Goal: Task Accomplishment & Management: Manage account settings

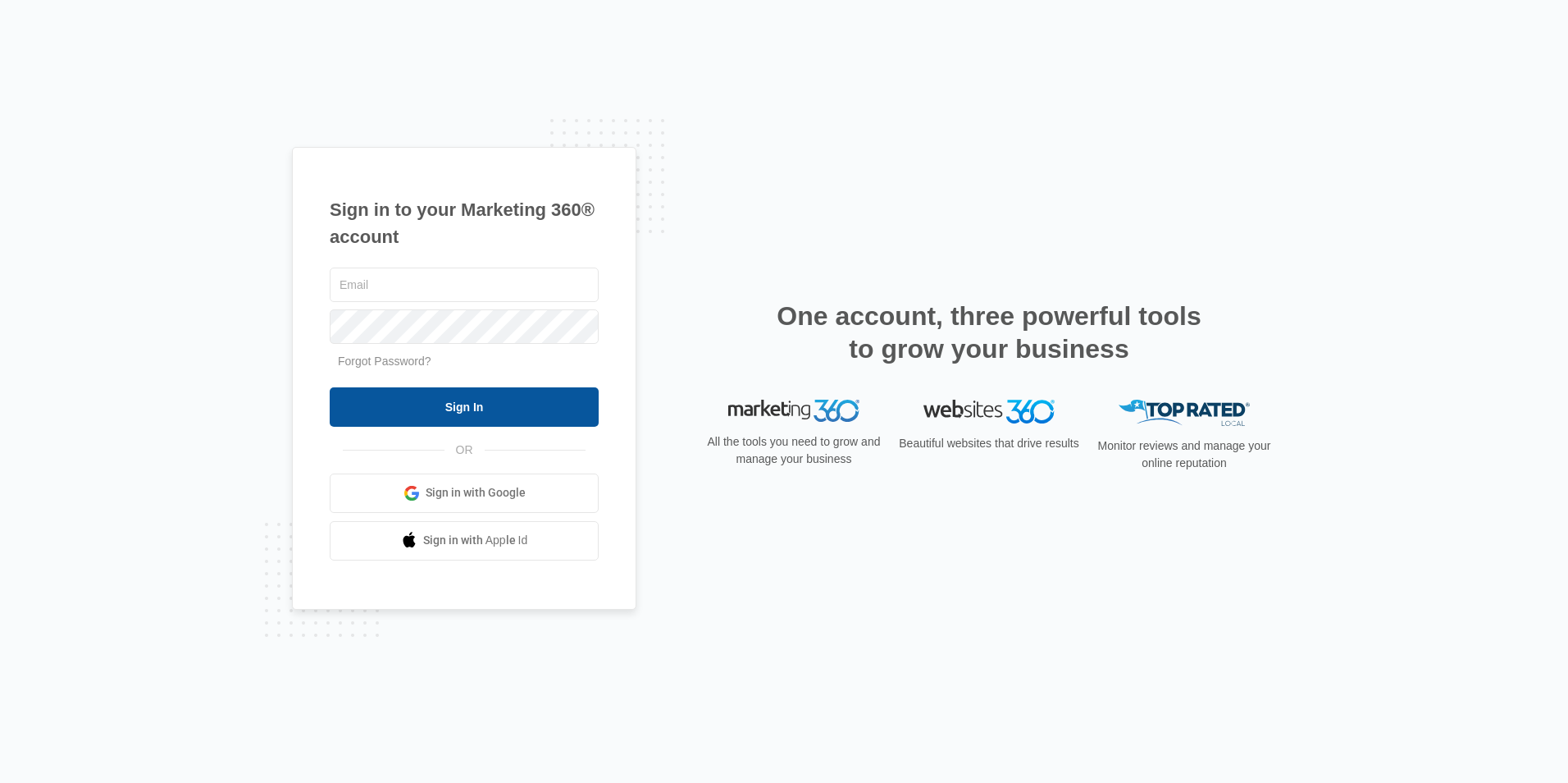
type input "[EMAIL_ADDRESS][DOMAIN_NAME]"
click at [584, 405] on input "Sign In" at bounding box center [464, 407] width 269 height 40
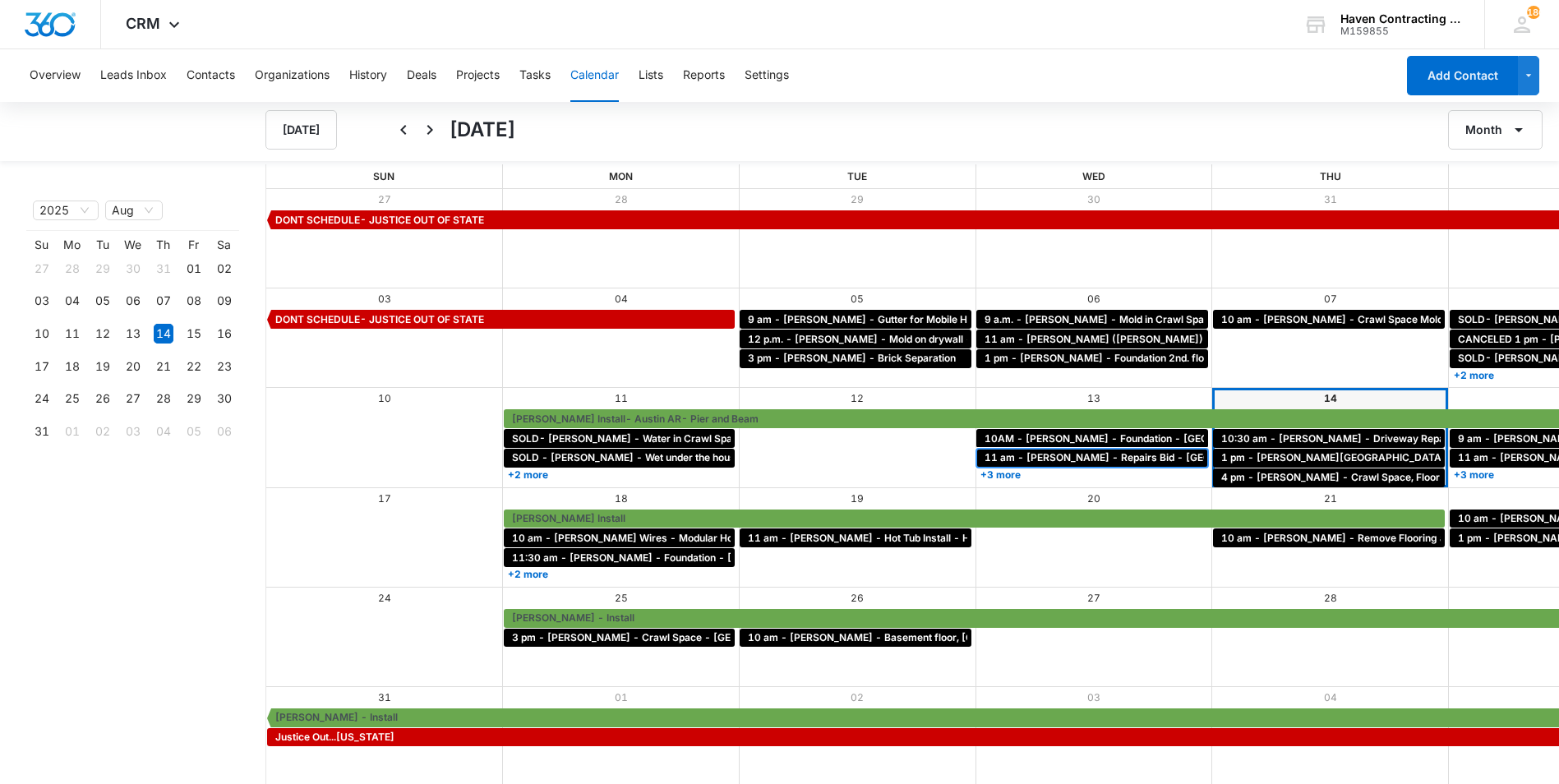
click at [984, 462] on span "11 am - [PERSON_NAME] - Repairs Bid - [GEOGRAPHIC_DATA]" at bounding box center [1138, 457] width 307 height 14
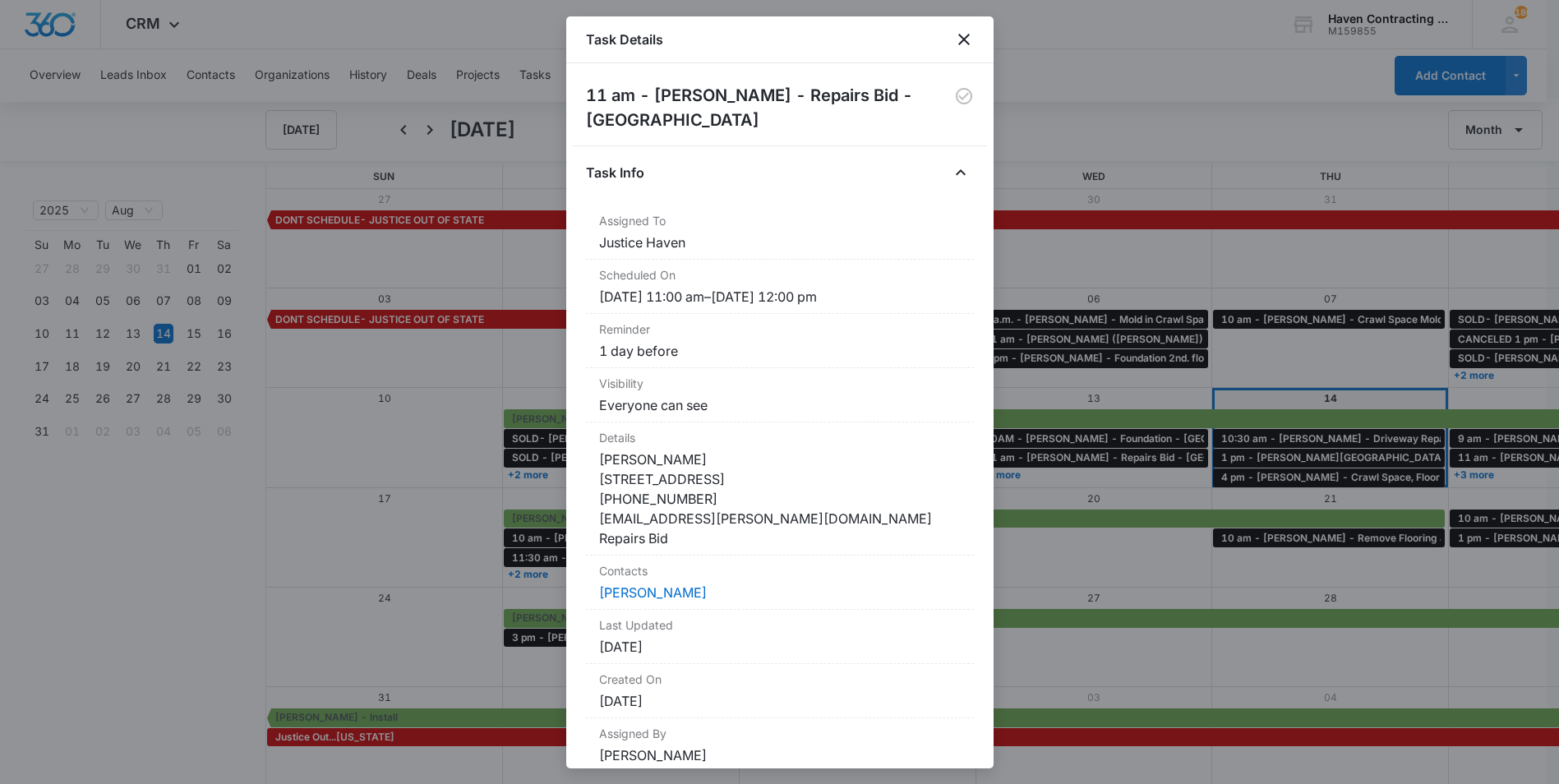
scroll to position [70, 0]
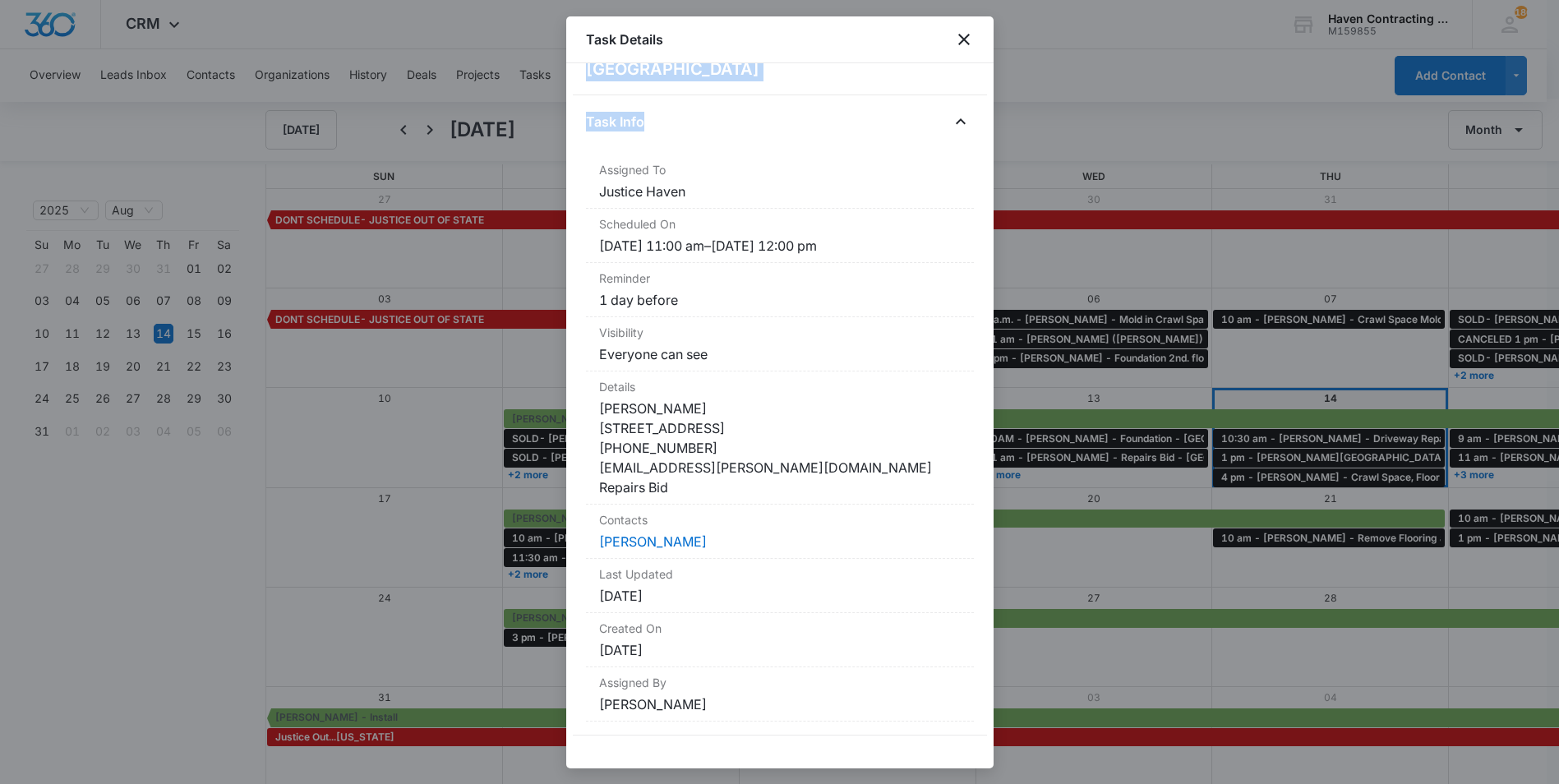
drag, startPoint x: 581, startPoint y: 83, endPoint x: 844, endPoint y: 736, distance: 704.0
click at [844, 736] on div "11 am - [PERSON_NAME] - Repairs Bid - [GEOGRAPHIC_DATA] Task Info Assigned To J…" at bounding box center [780, 416] width 427 height 705
drag, startPoint x: 844, startPoint y: 736, endPoint x: 607, endPoint y: 310, distance: 487.5
